Goal: Information Seeking & Learning: Learn about a topic

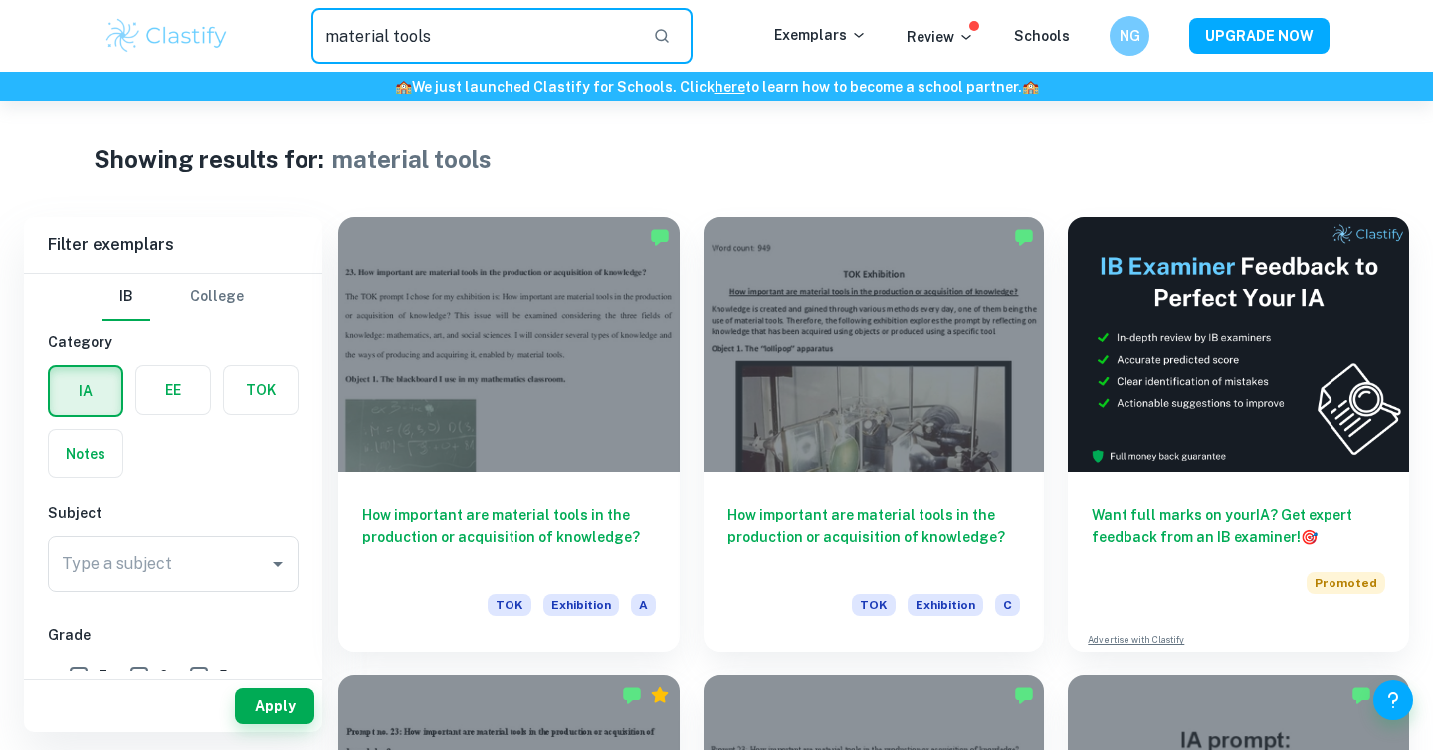
drag, startPoint x: 436, startPoint y: 34, endPoint x: 249, endPoint y: 34, distance: 187.1
click at [249, 34] on div "material tools ​" at bounding box center [502, 36] width 544 height 56
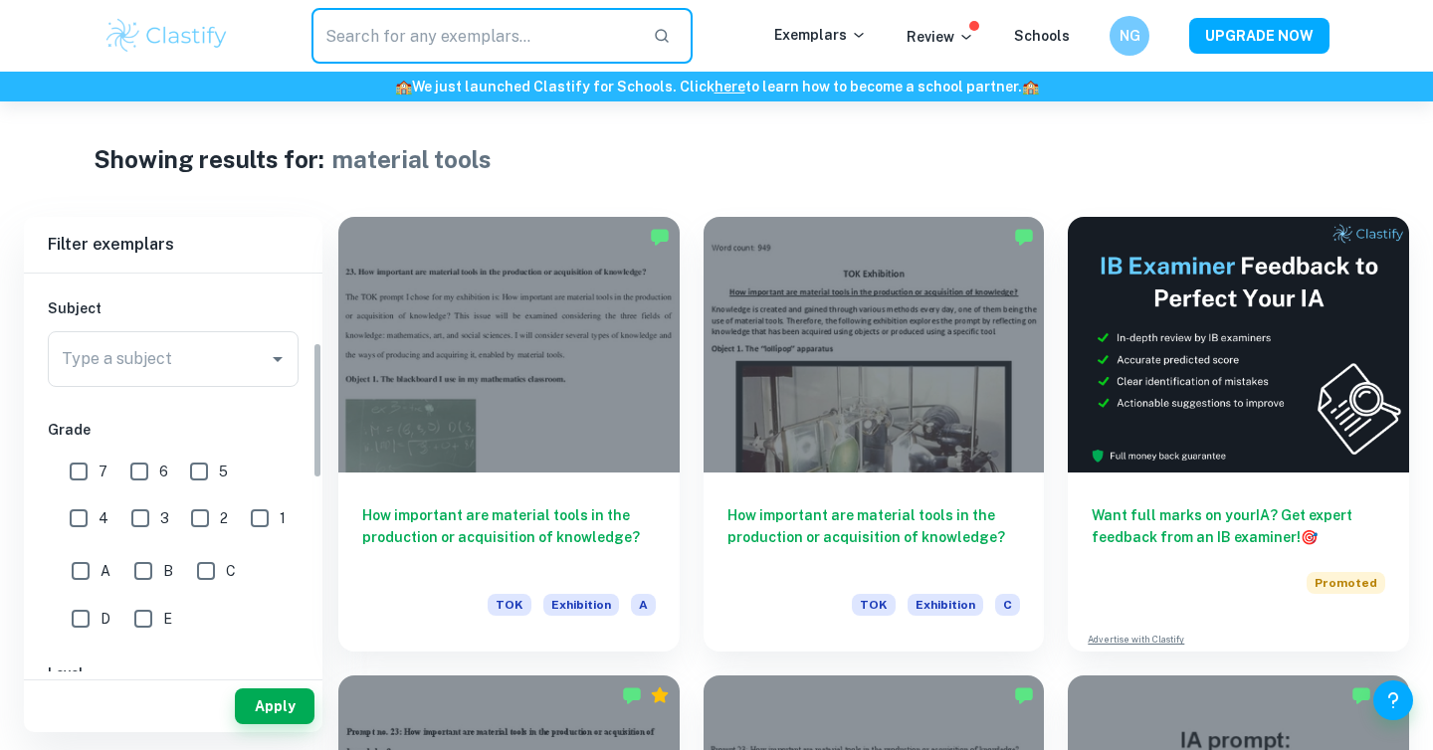
scroll to position [207, 0]
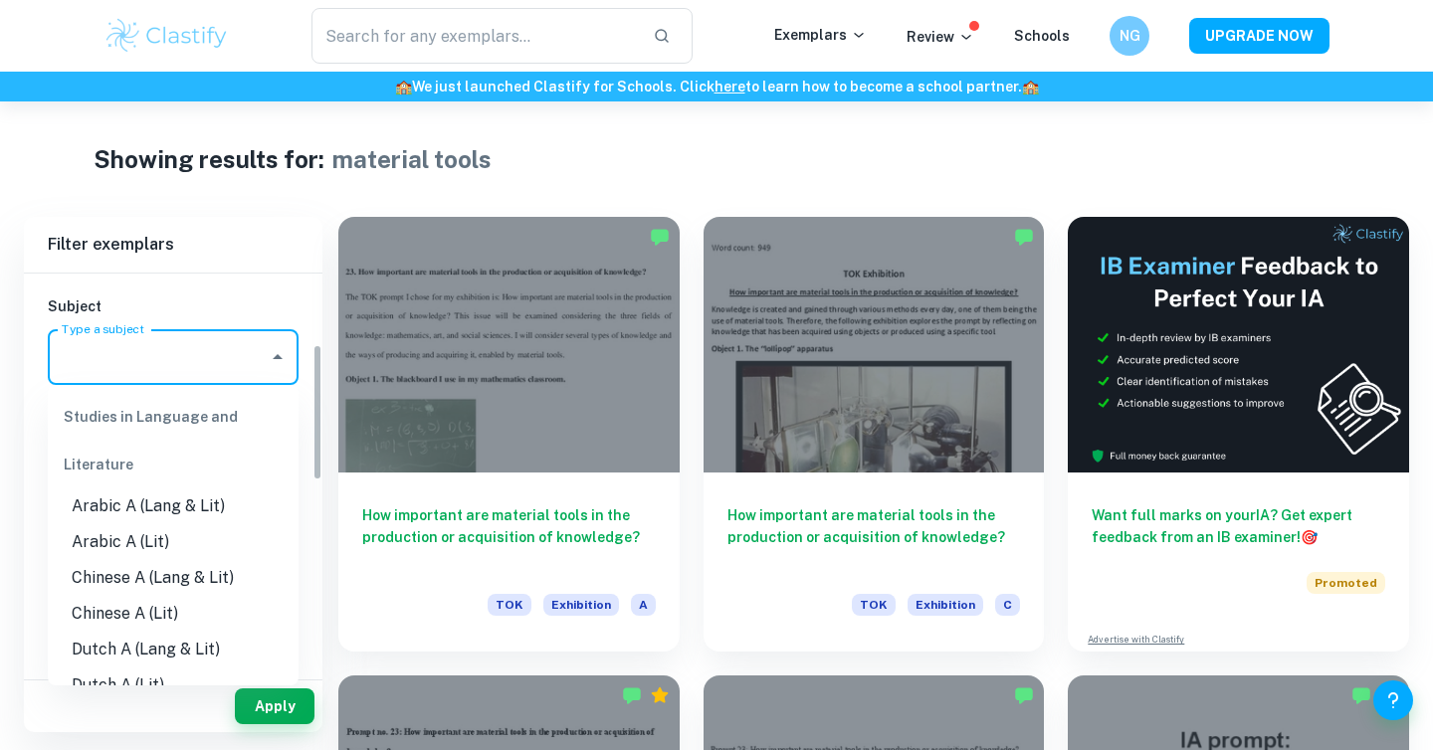
click at [186, 373] on input "Type a subject" at bounding box center [158, 357] width 203 height 38
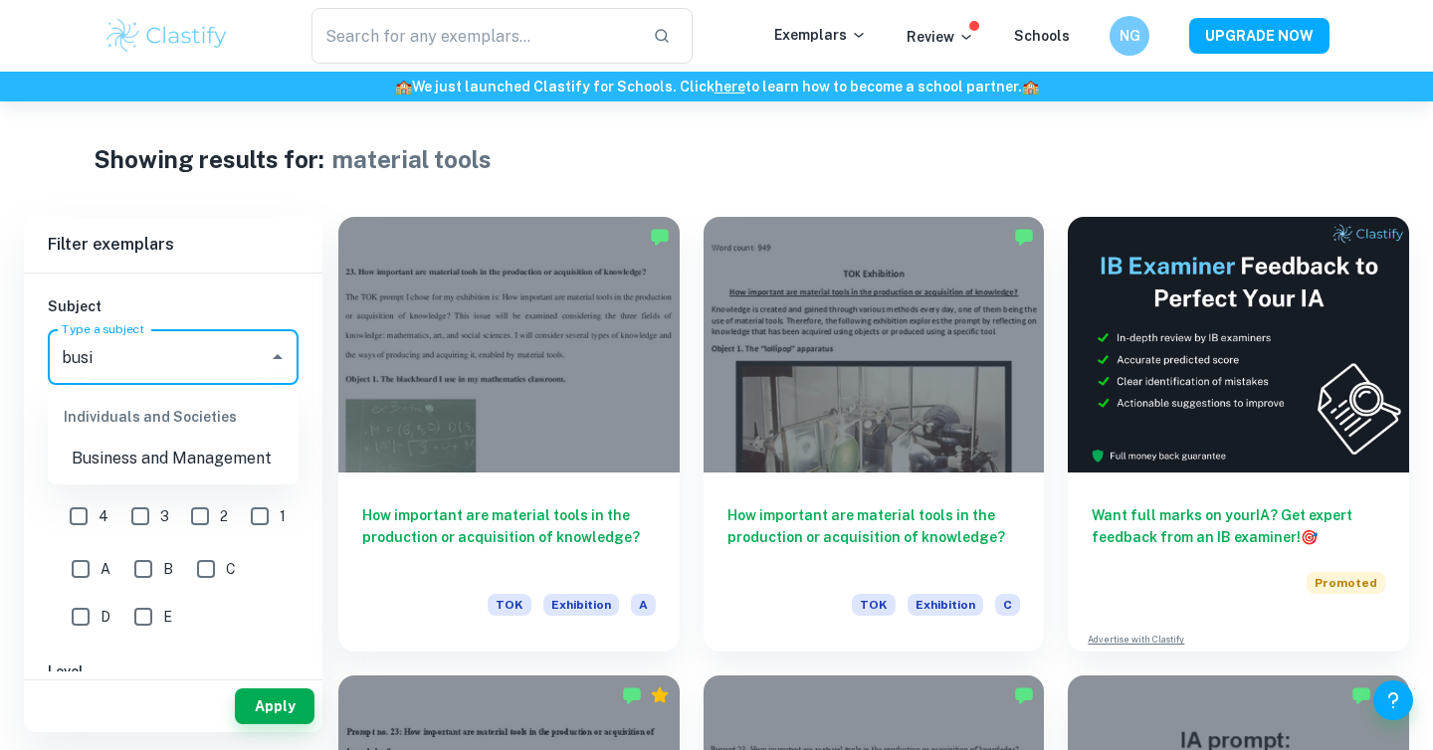
click at [211, 447] on li "Business and Management" at bounding box center [173, 459] width 251 height 36
type input "Business and Management"
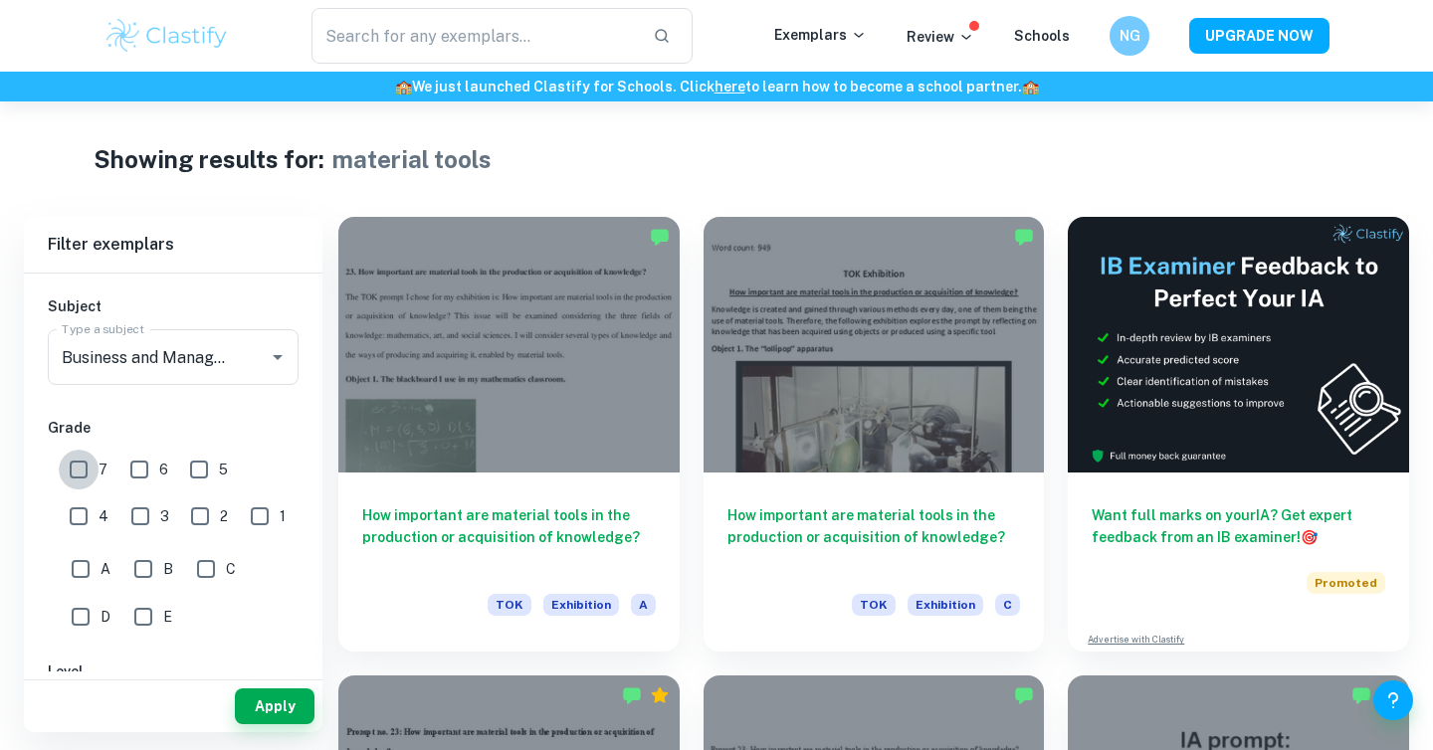
click at [93, 476] on input "7" at bounding box center [79, 470] width 40 height 40
checkbox input "true"
click at [288, 701] on button "Apply" at bounding box center [275, 707] width 80 height 36
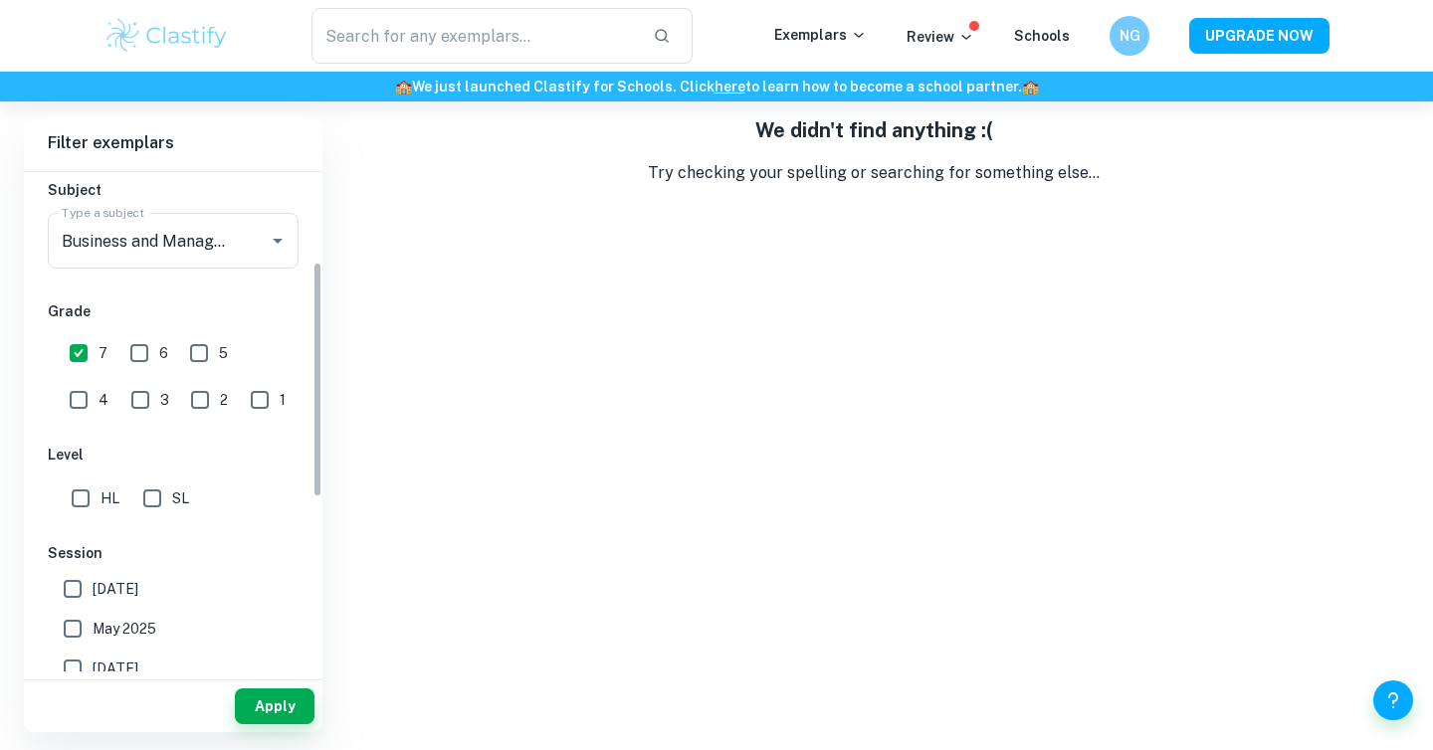
scroll to position [226, 0]
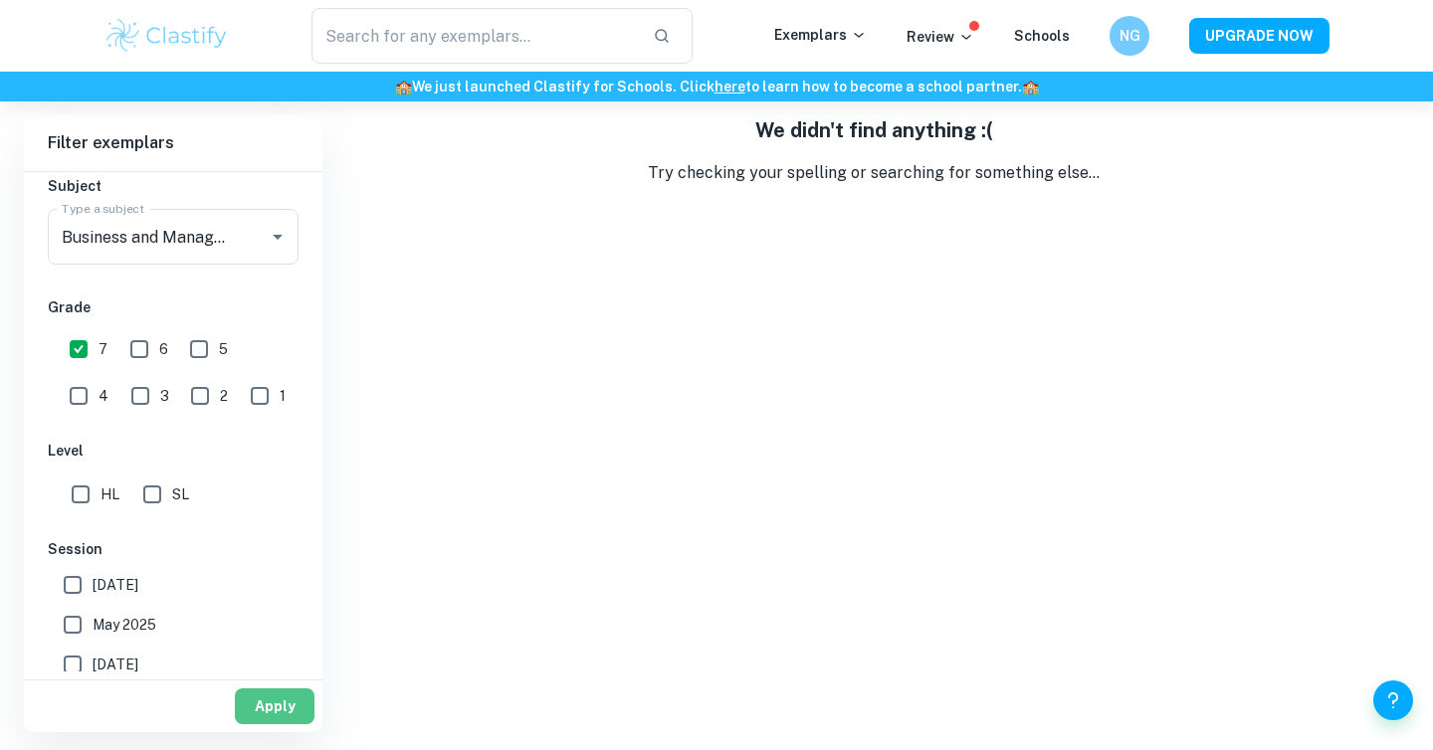
click at [262, 709] on button "Apply" at bounding box center [275, 707] width 80 height 36
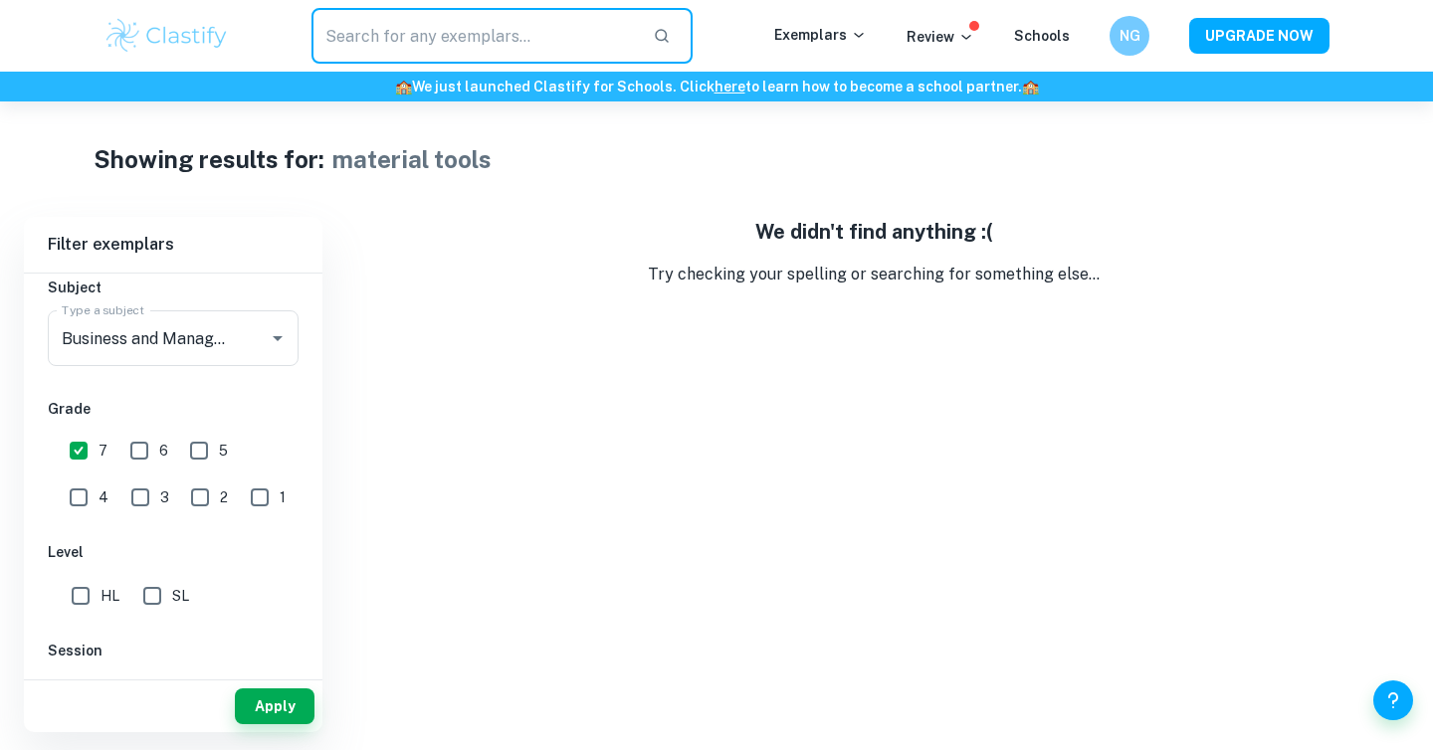
drag, startPoint x: 632, startPoint y: 40, endPoint x: 127, endPoint y: 39, distance: 504.6
click at [127, 39] on div "​ Exemplars Review Schools NG UPGRADE NOW" at bounding box center [717, 36] width 1274 height 56
type input "material tools"
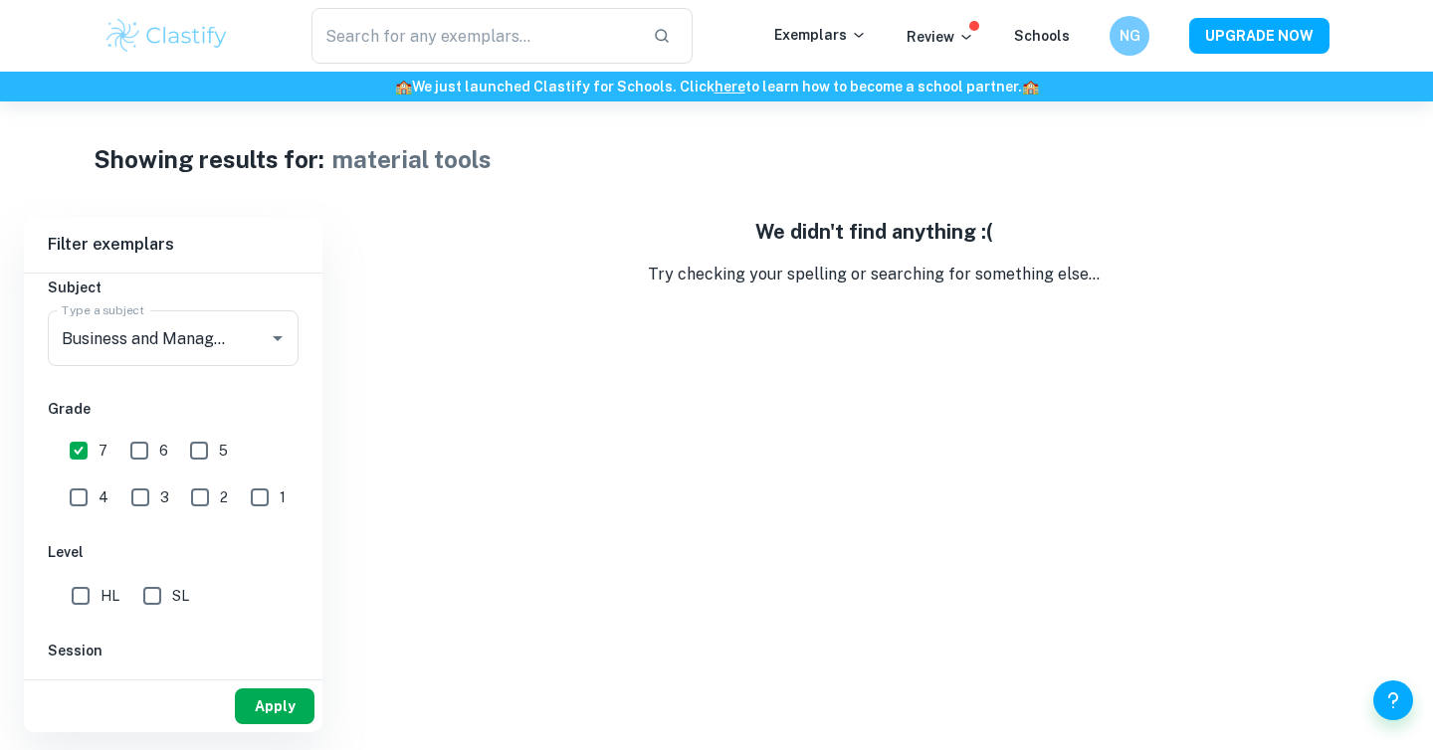
click at [275, 690] on button "Apply" at bounding box center [275, 707] width 80 height 36
click at [178, 43] on img at bounding box center [167, 36] width 126 height 40
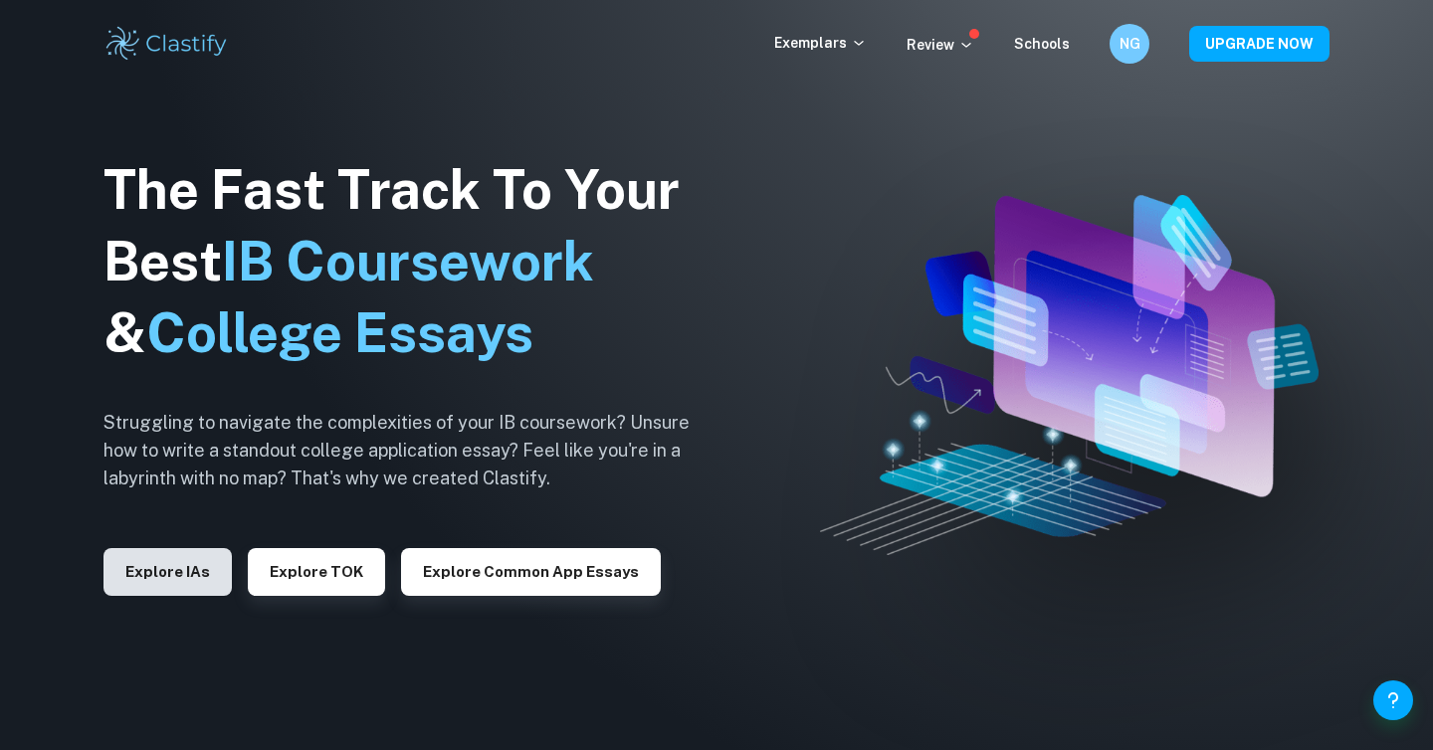
click at [118, 572] on button "Explore IAs" at bounding box center [168, 572] width 128 height 48
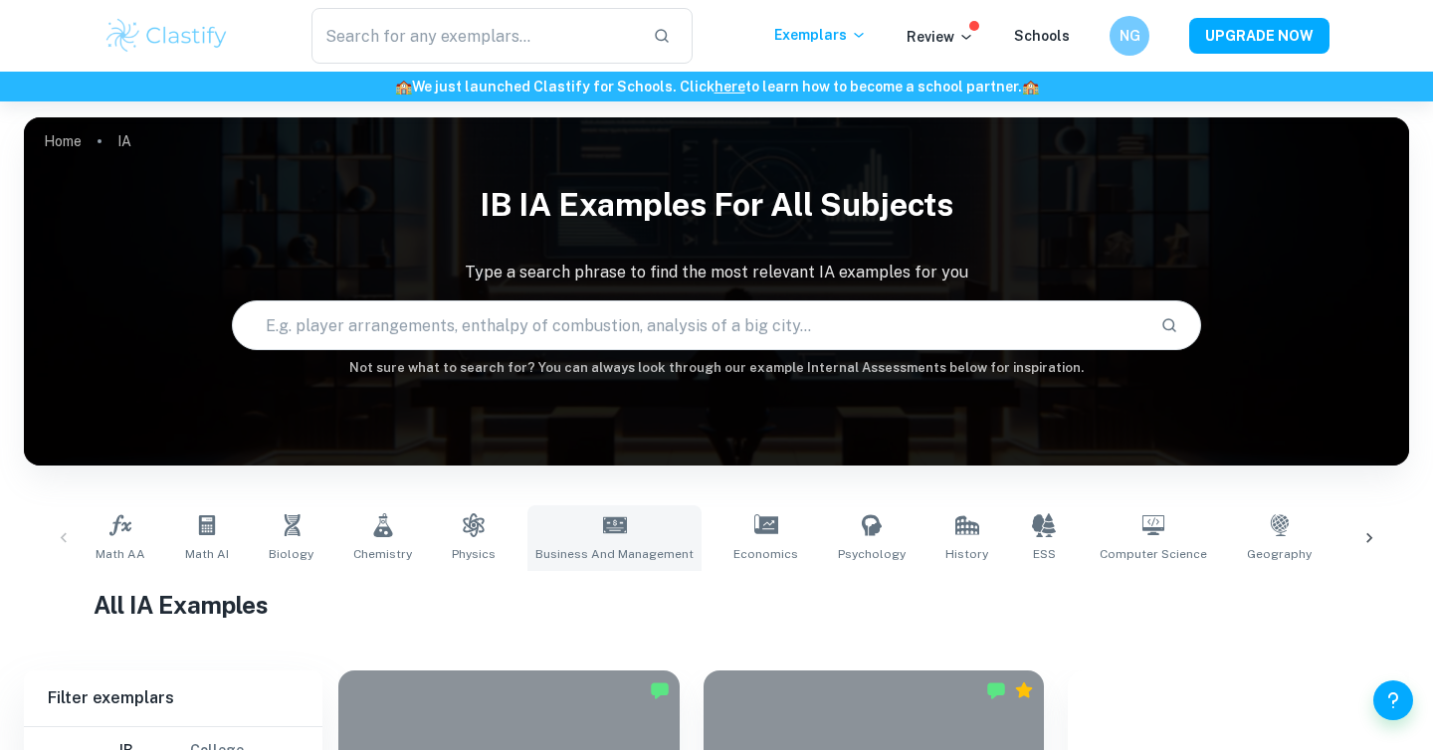
click at [625, 524] on link "Business and Management" at bounding box center [614, 539] width 174 height 66
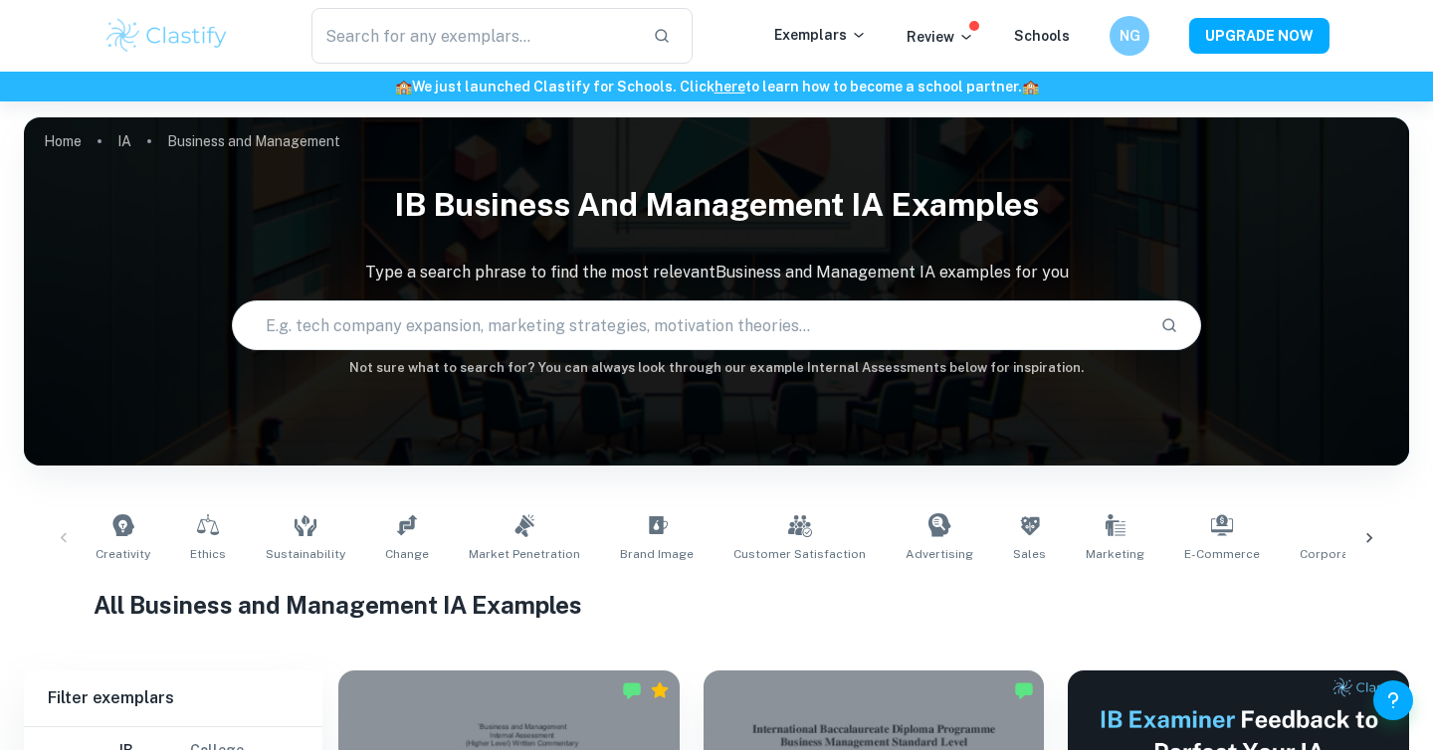
click at [730, 302] on input "text" at bounding box center [689, 326] width 912 height 56
click at [732, 326] on input "text" at bounding box center [689, 326] width 912 height 56
type input "customer retention"
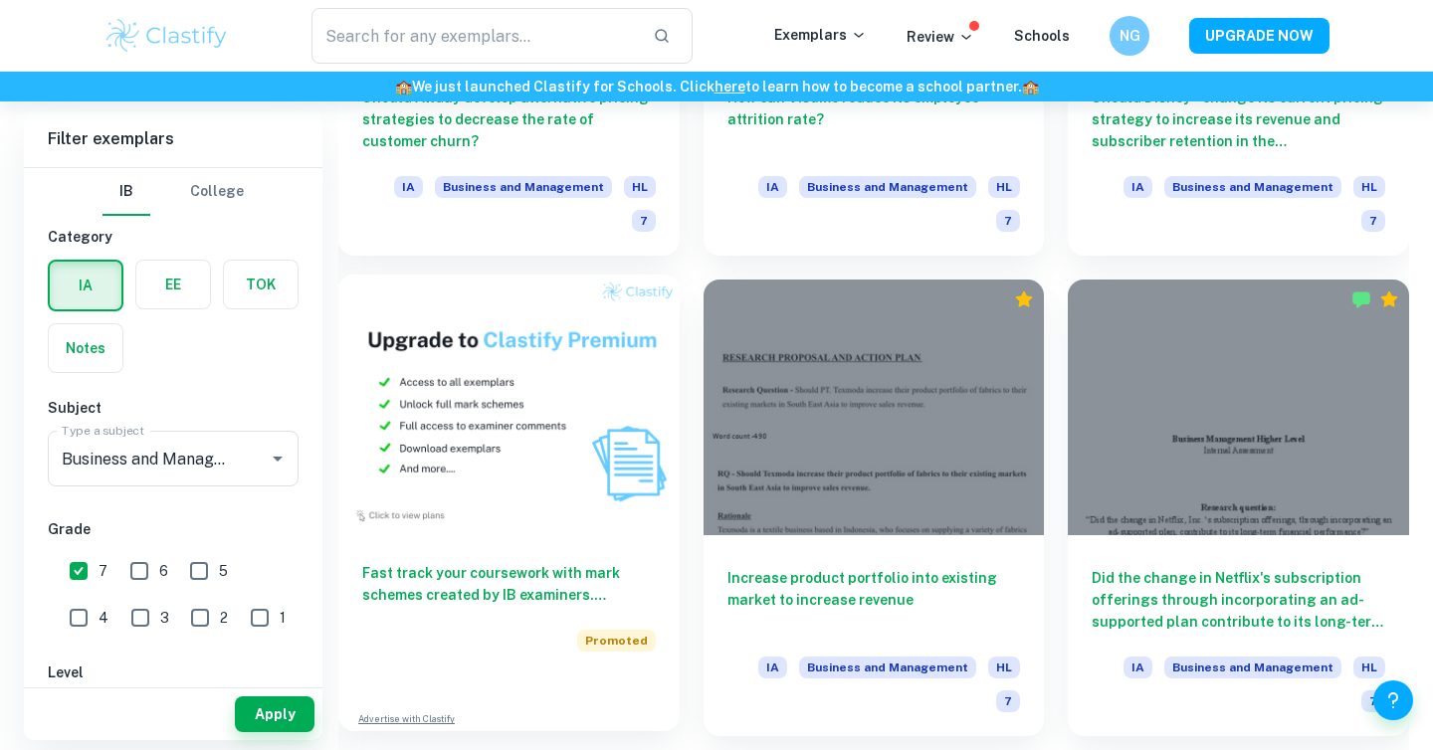
scroll to position [1381, 0]
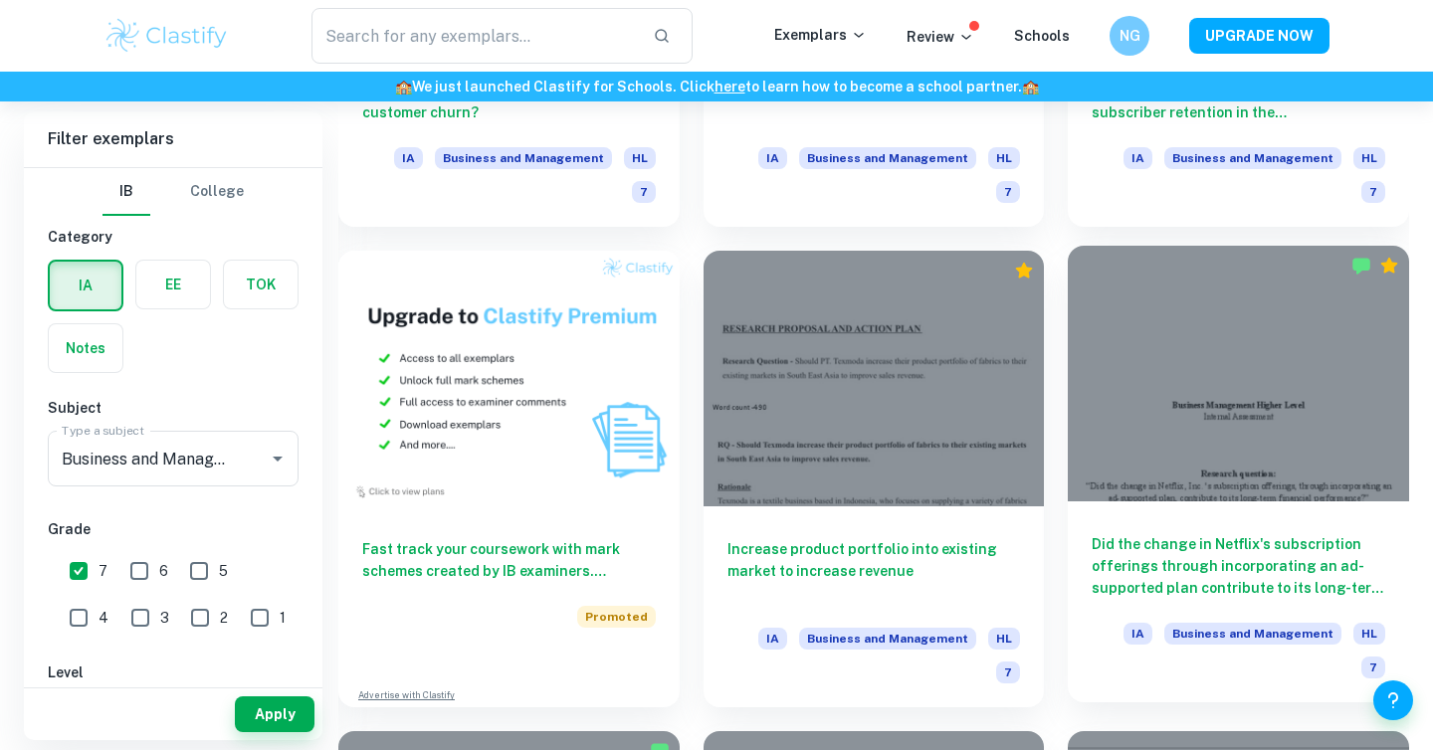
click at [1263, 533] on h6 "Did the change in Netflix's subscription offerings through incorporating an ad-…" at bounding box center [1239, 566] width 294 height 66
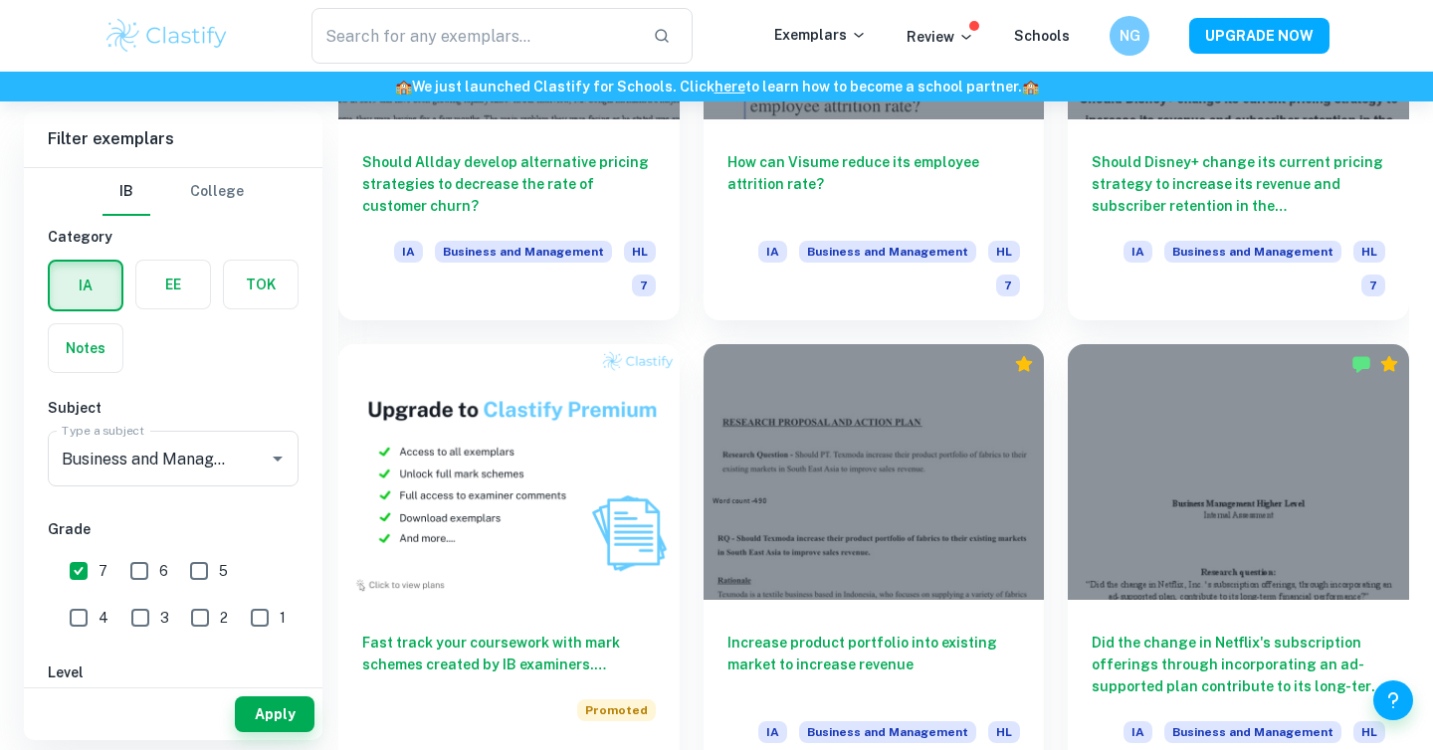
scroll to position [491, 0]
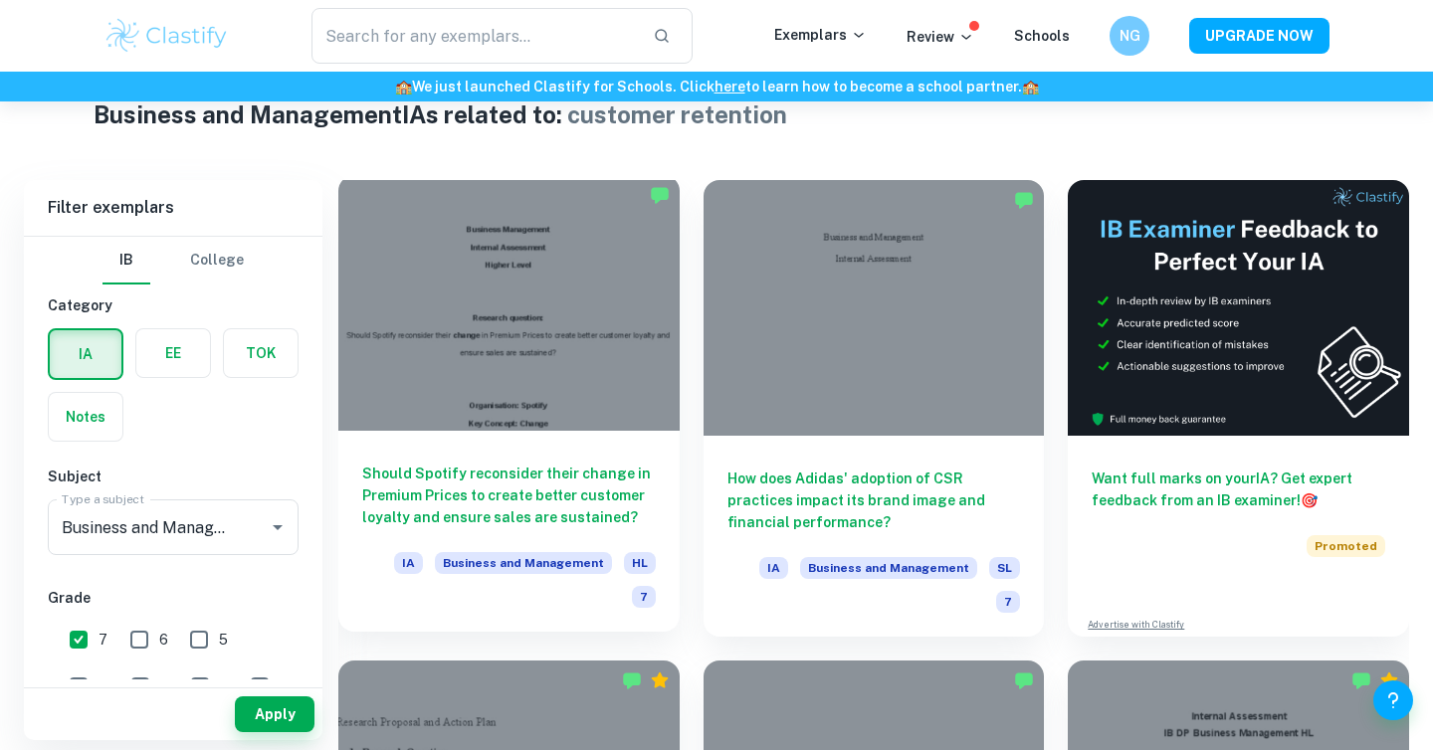
click at [627, 401] on div at bounding box center [508, 303] width 341 height 256
